Goal: Information Seeking & Learning: Check status

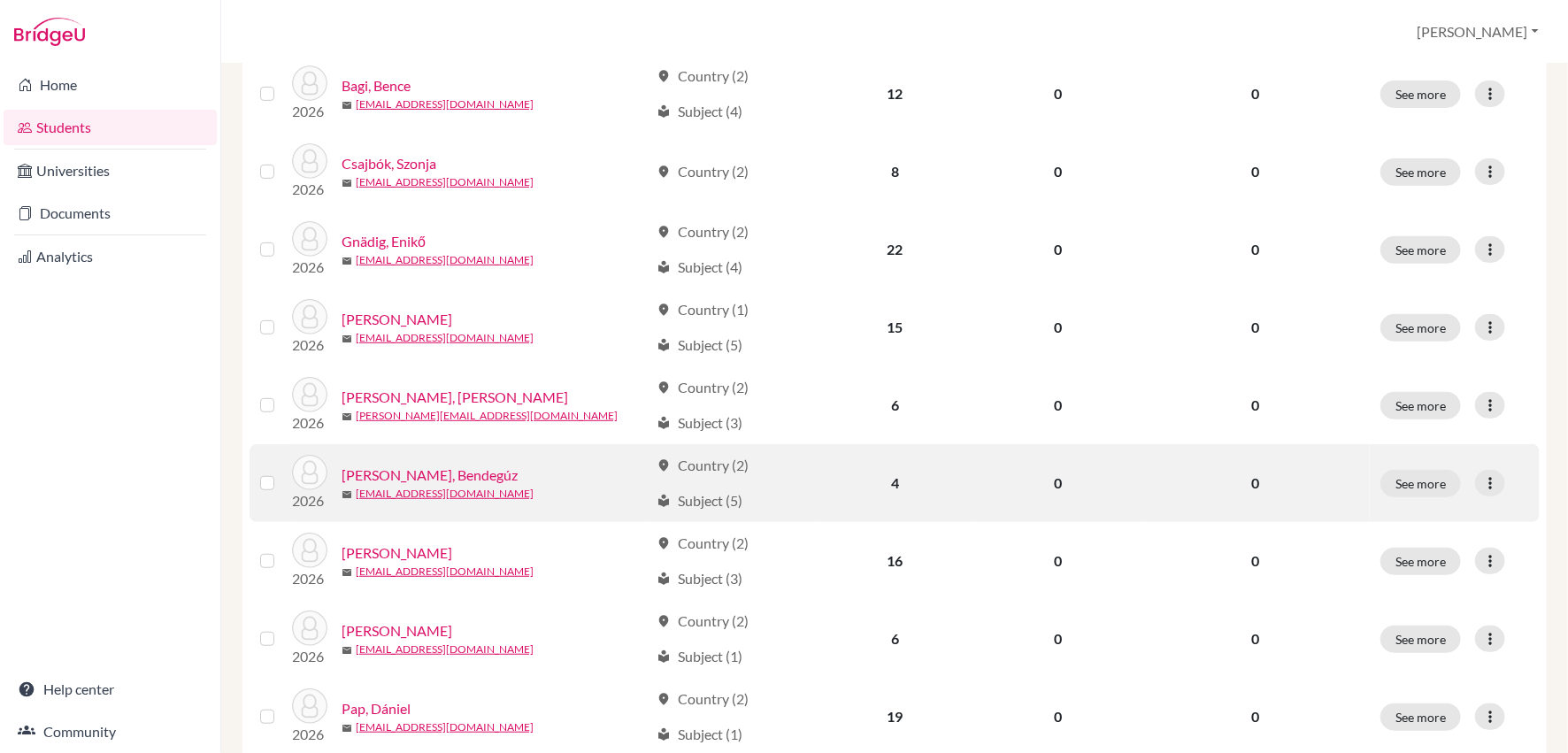
scroll to position [483, 0]
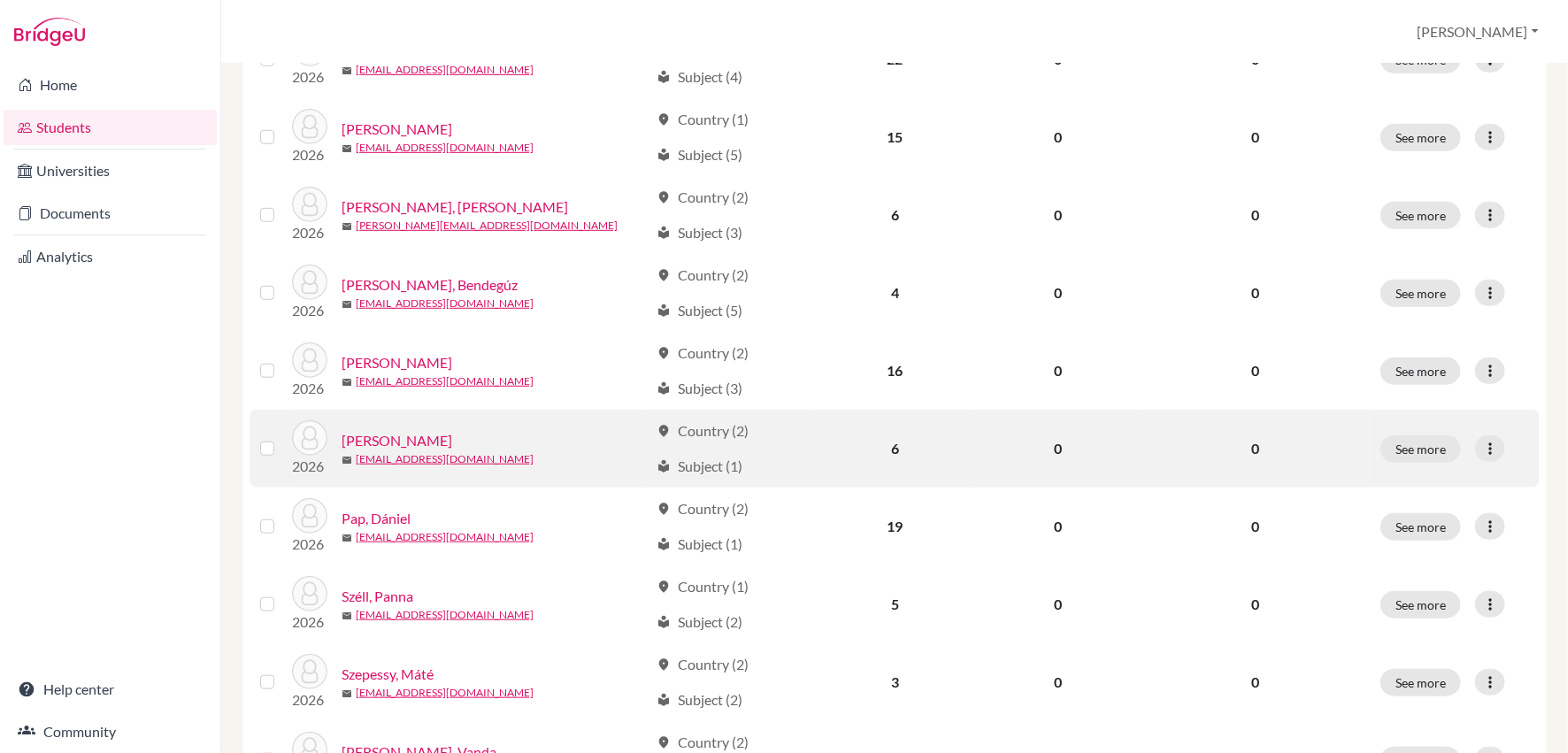
click at [431, 439] on link "[PERSON_NAME]" at bounding box center [397, 441] width 110 height 21
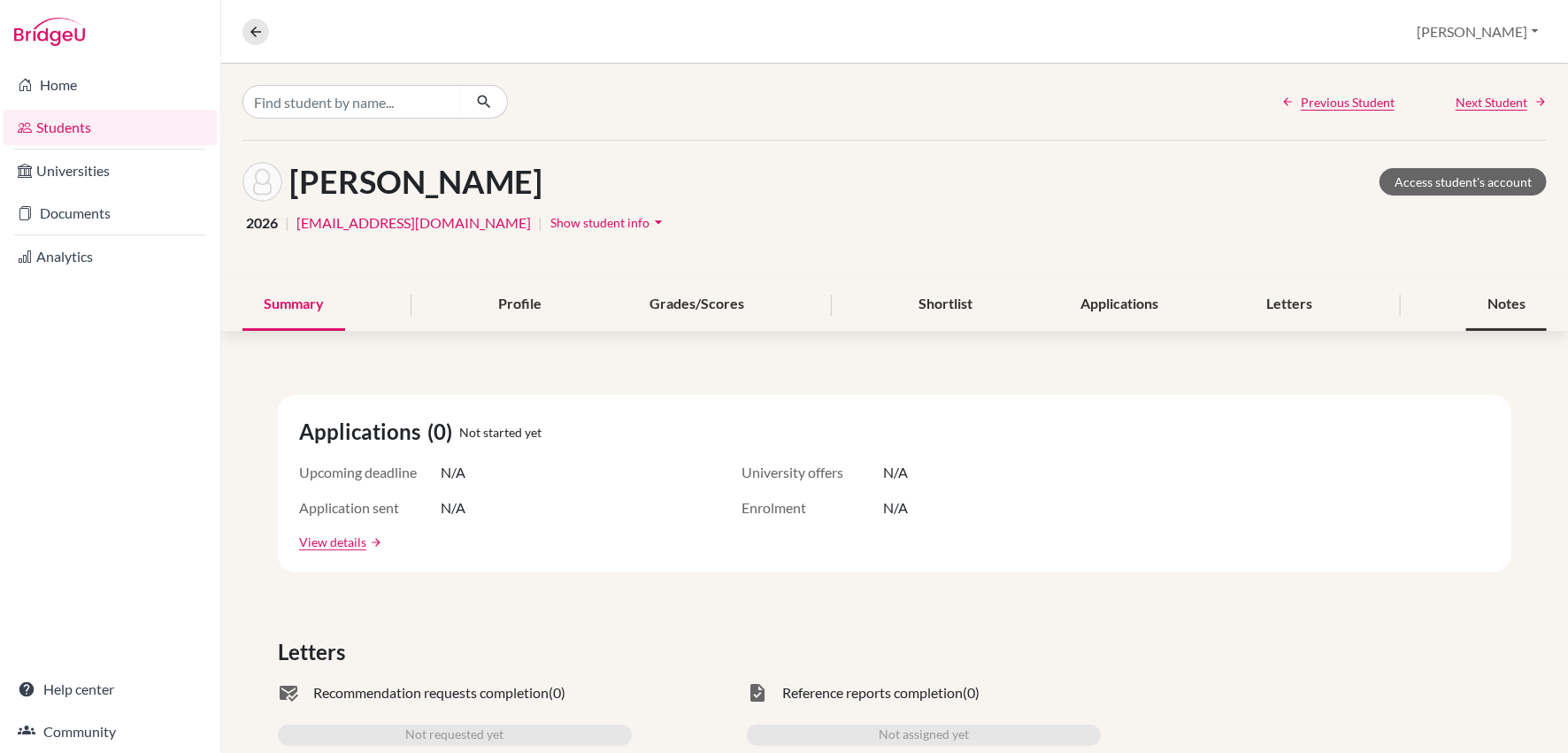
click at [1515, 306] on div "Notes" at bounding box center [1506, 304] width 80 height 53
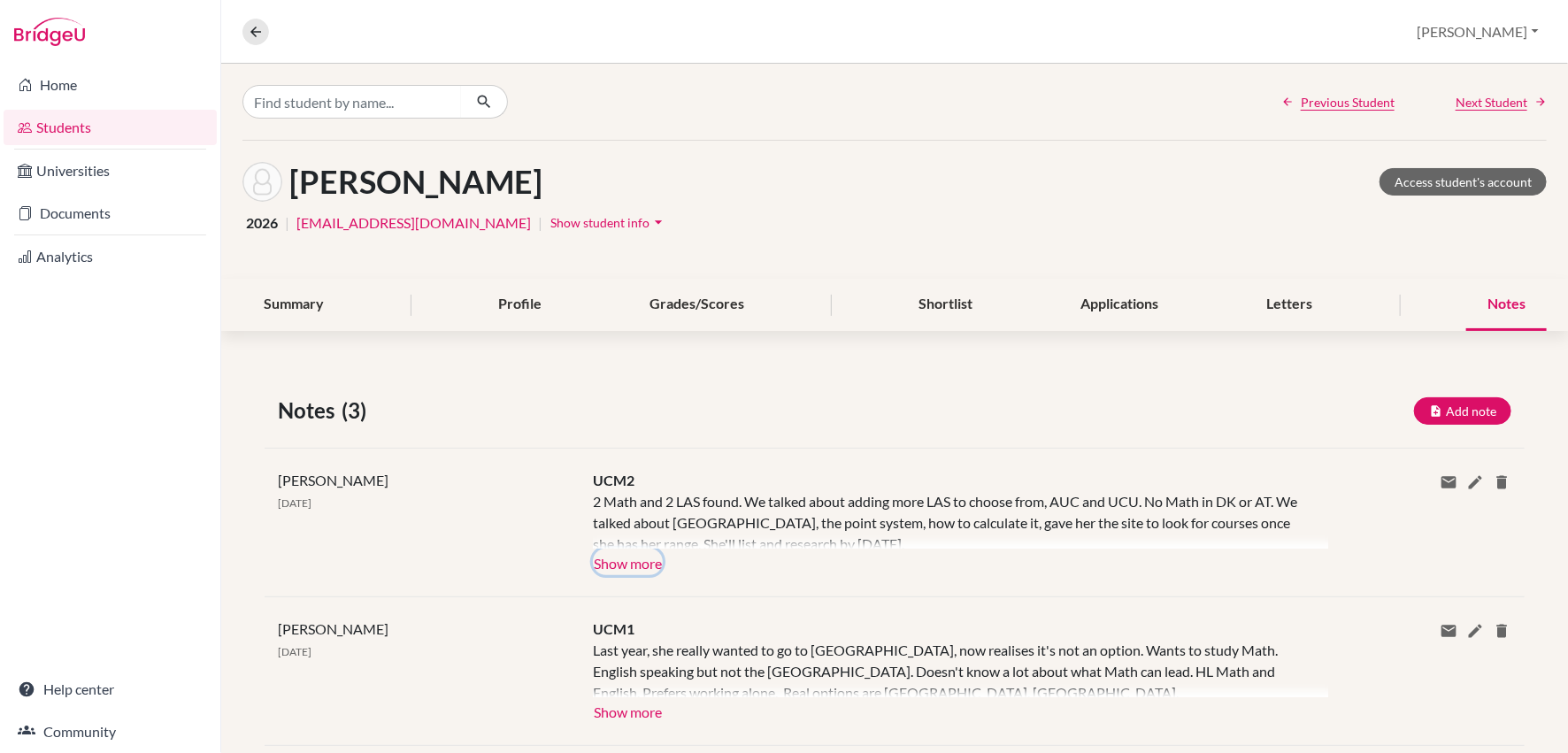
click at [628, 570] on button "Show more" at bounding box center [628, 562] width 69 height 27
